Goal: Find specific page/section: Find specific page/section

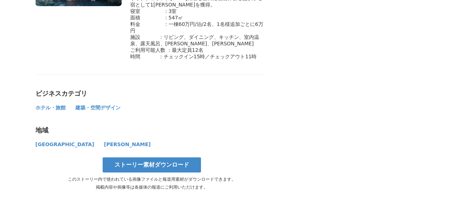
scroll to position [4202, 0]
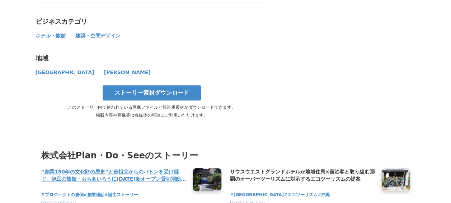
click at [107, 168] on h4 "“創業150年の文化財の歴史”と曽祖父からのバトンを受け継ぐ。伊豆の旅館・おちあいろうに[DATE]新オープン貸切別邸「[PERSON_NAME]（しゃくなげ…" at bounding box center [114, 175] width 146 height 15
click at [109, 168] on h4 "“創業150年の文化財の歴史”と曽祖父からのバトンを受け継ぐ。伊豆の旅館・おちあいろうに[DATE]新オープン貸切別邸「[PERSON_NAME]（しゃくなげ…" at bounding box center [114, 175] width 146 height 15
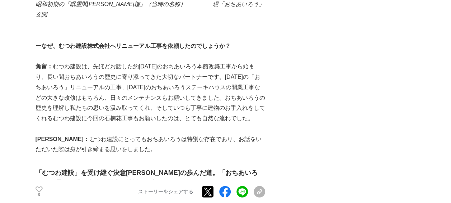
scroll to position [826, 0]
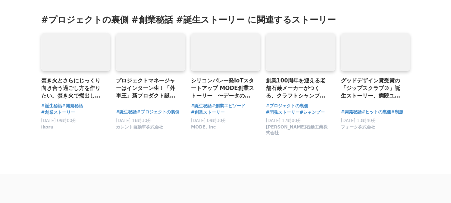
scroll to position [4633, 0]
